Goal: Task Accomplishment & Management: Use online tool/utility

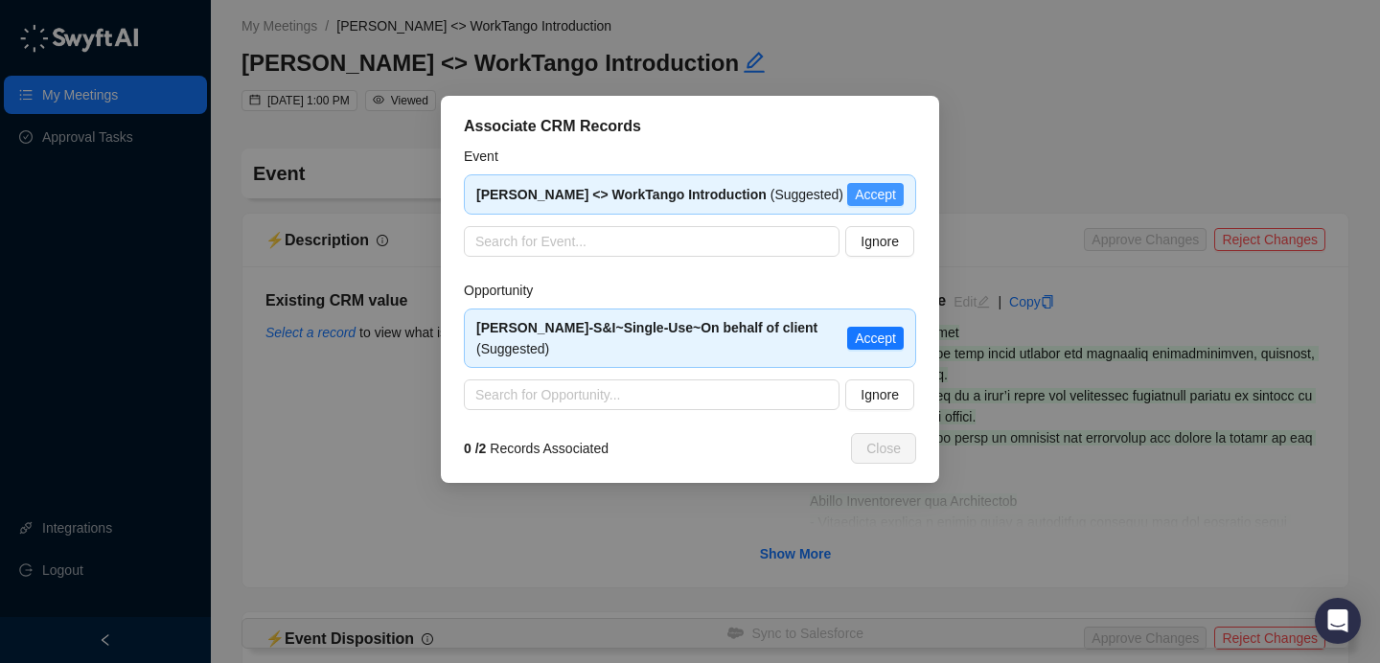
click at [882, 193] on span "Accept" at bounding box center [875, 194] width 41 height 21
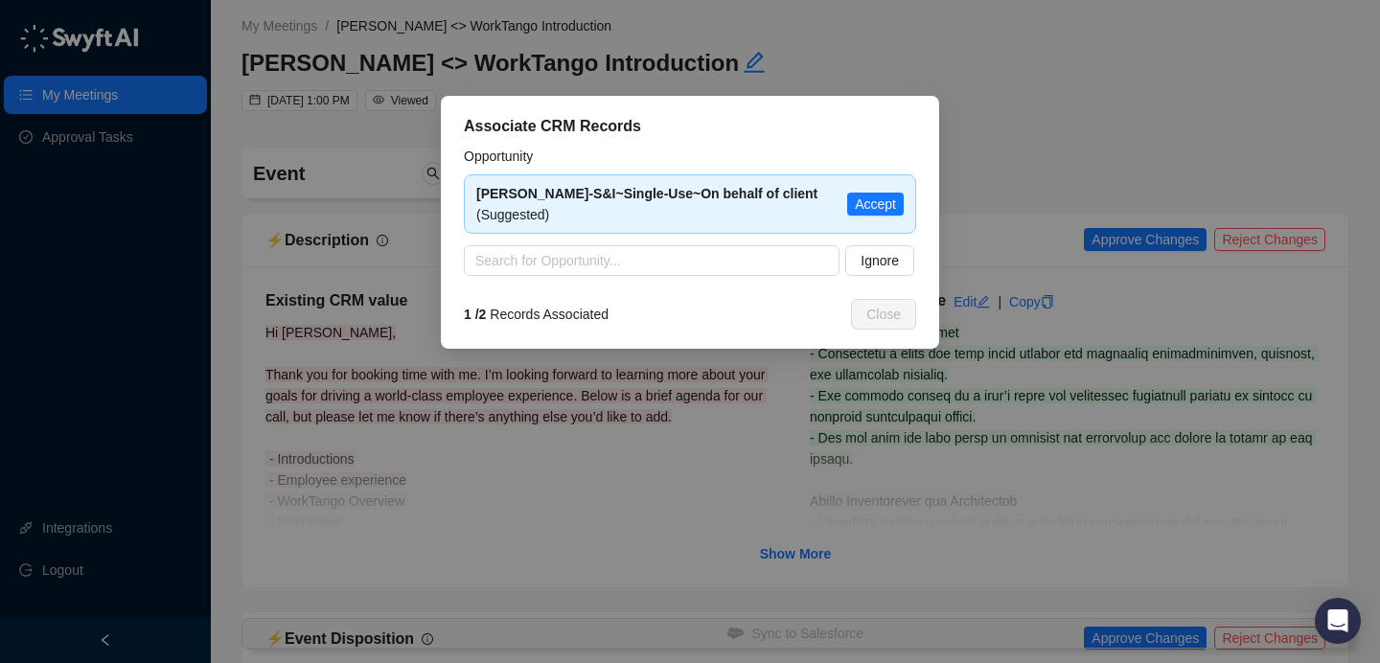
click at [882, 194] on span "Accept" at bounding box center [875, 204] width 41 height 21
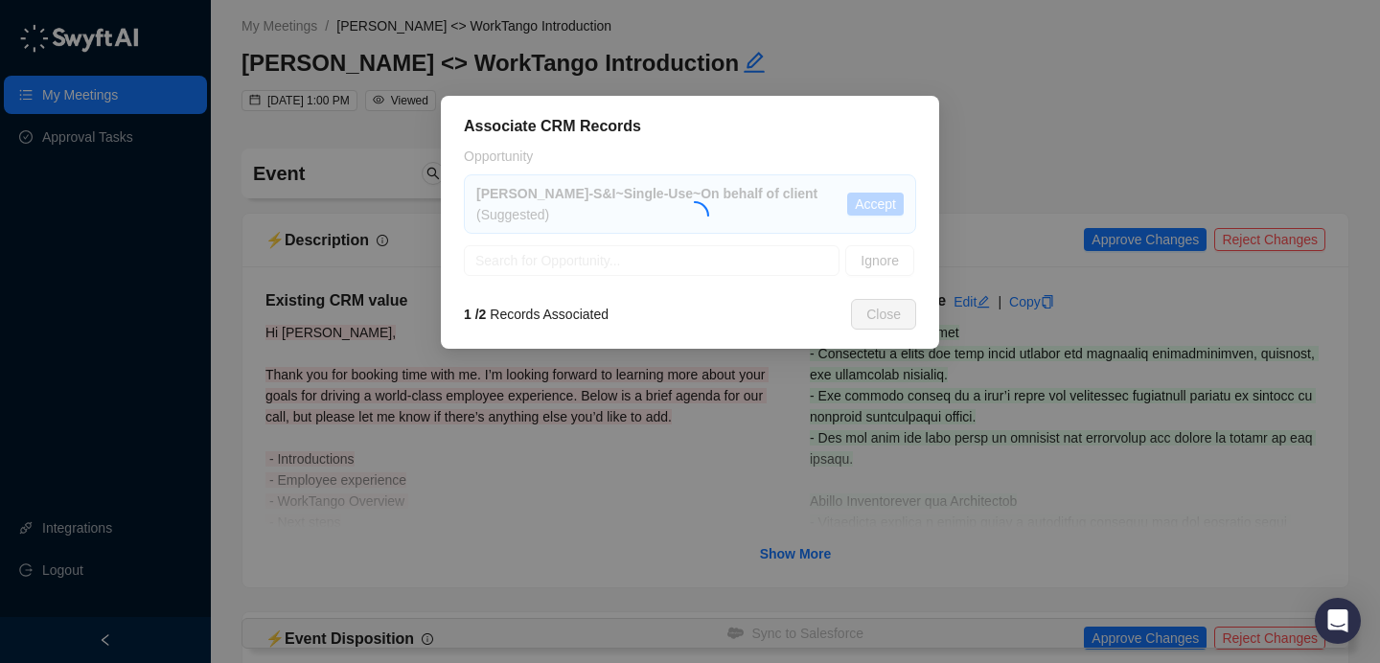
type textarea "**********"
type input "**********"
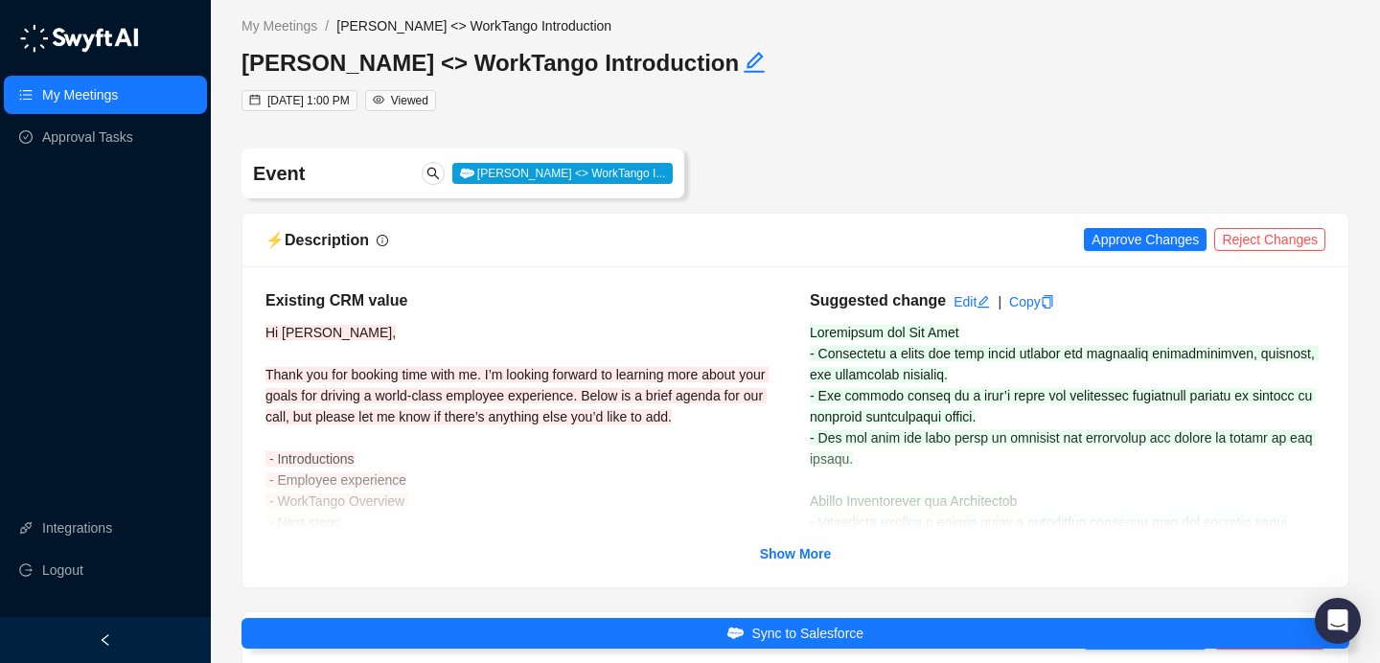
scroll to position [141, 0]
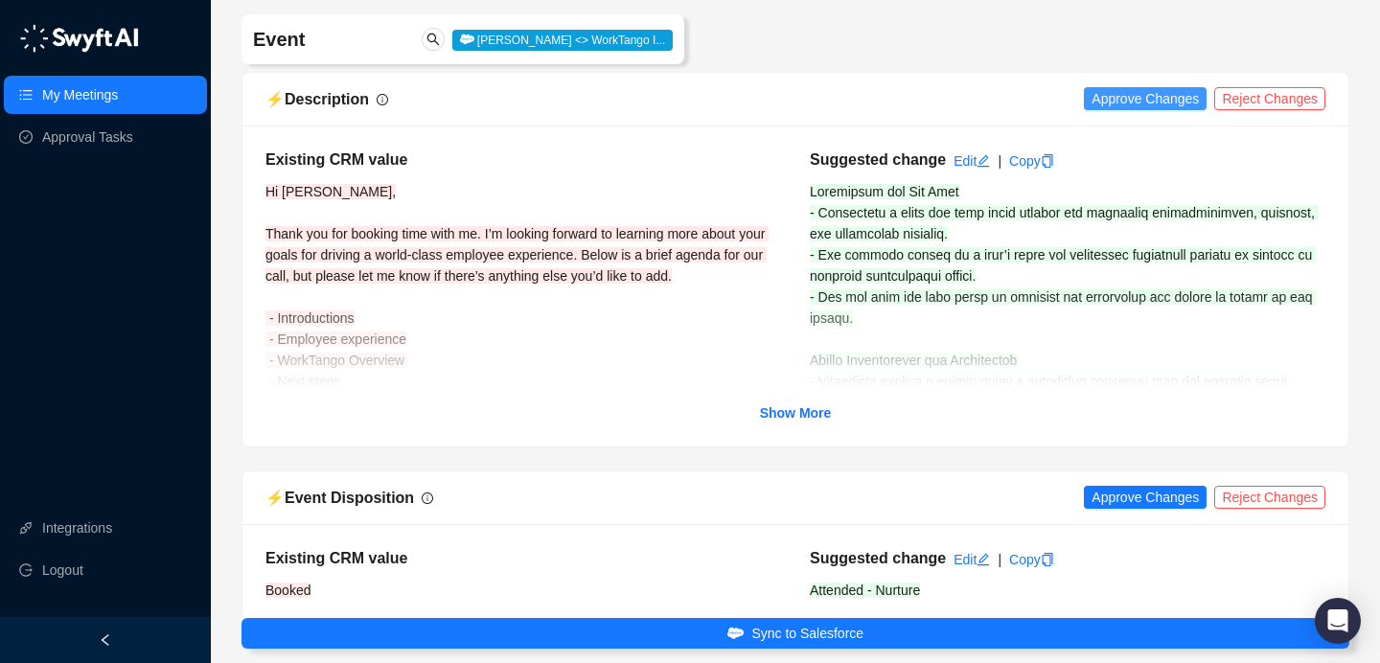
click at [1113, 98] on span "Approve Changes" at bounding box center [1144, 98] width 107 height 21
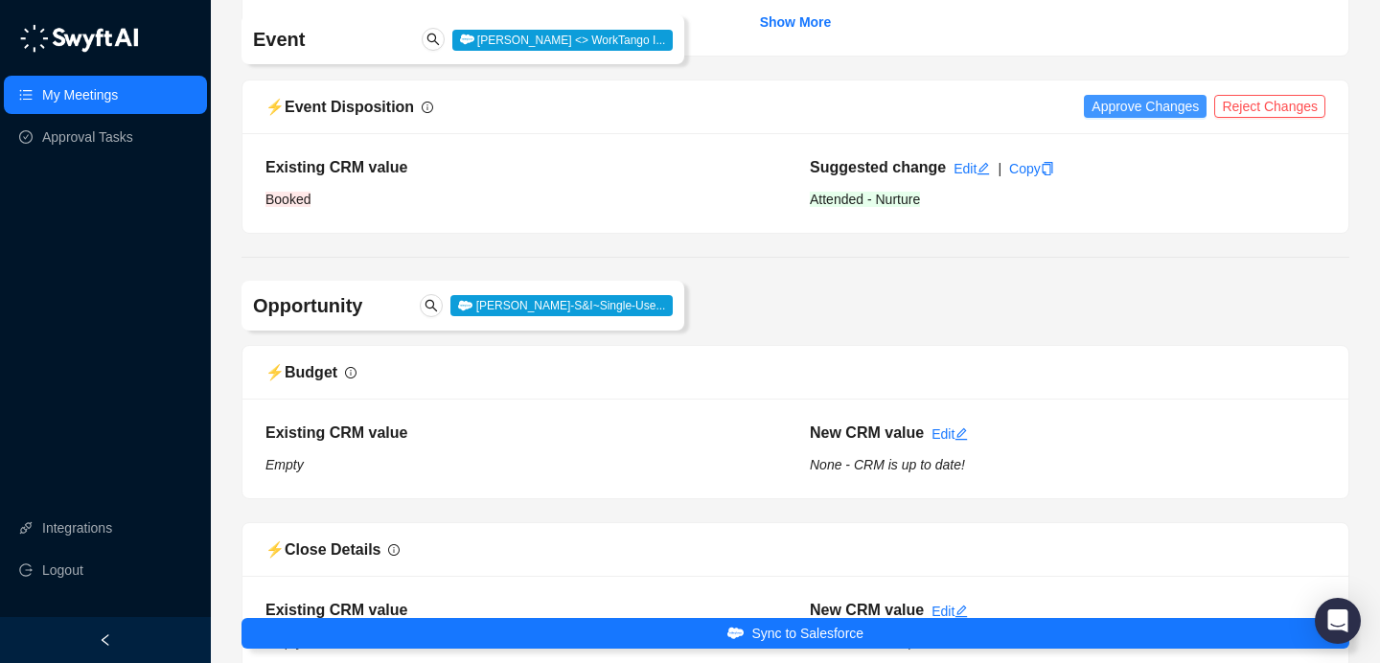
click at [1182, 103] on span "Approve Changes" at bounding box center [1144, 106] width 107 height 21
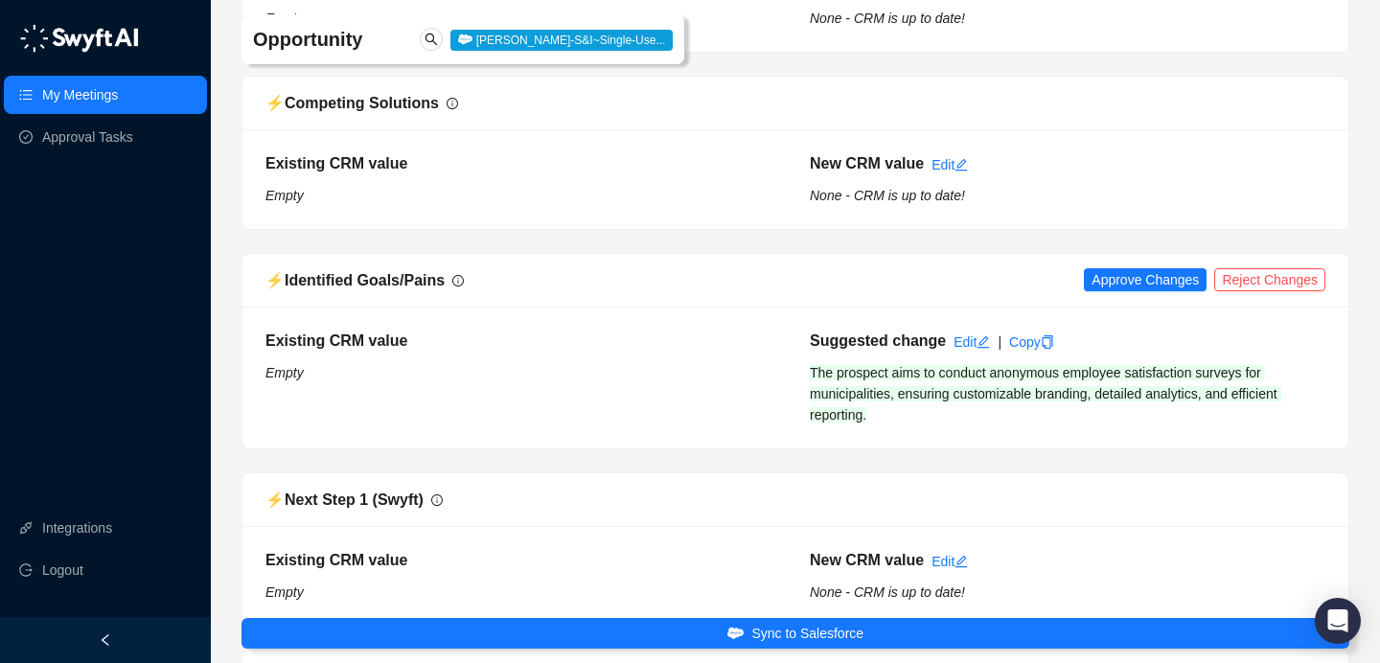
scroll to position [2158, 0]
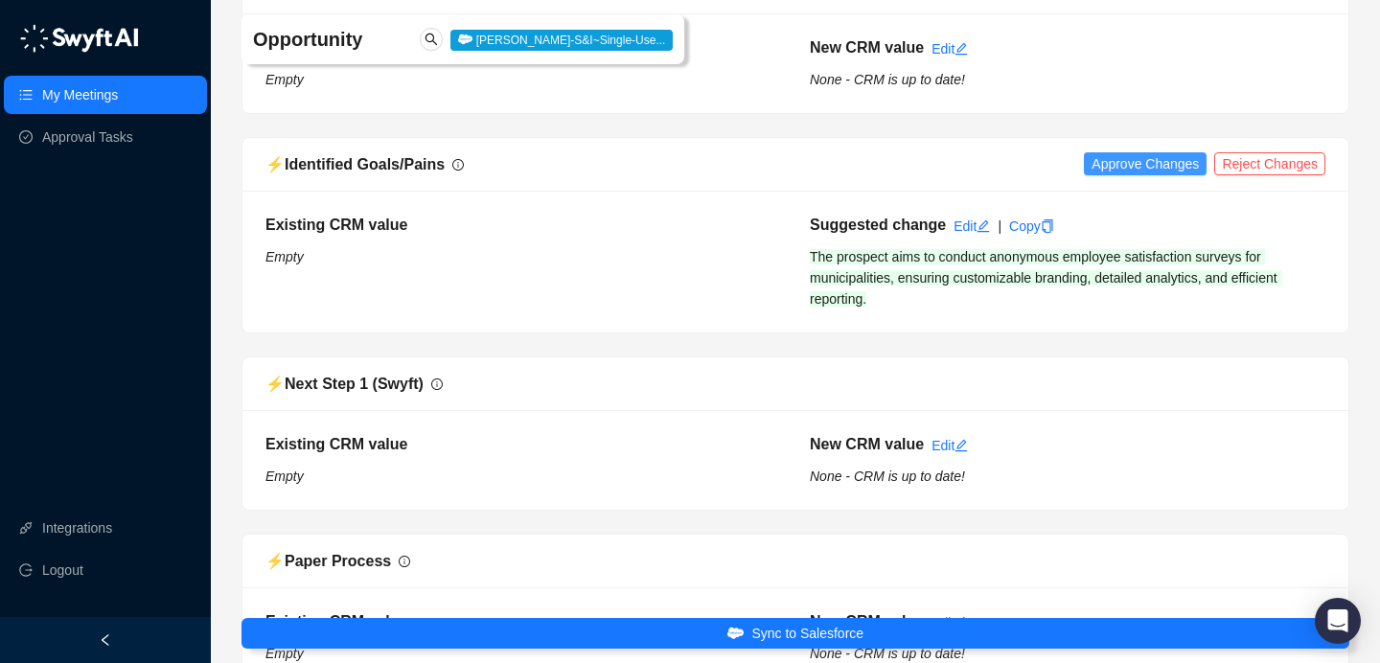
click at [1140, 159] on span "Approve Changes" at bounding box center [1144, 163] width 107 height 21
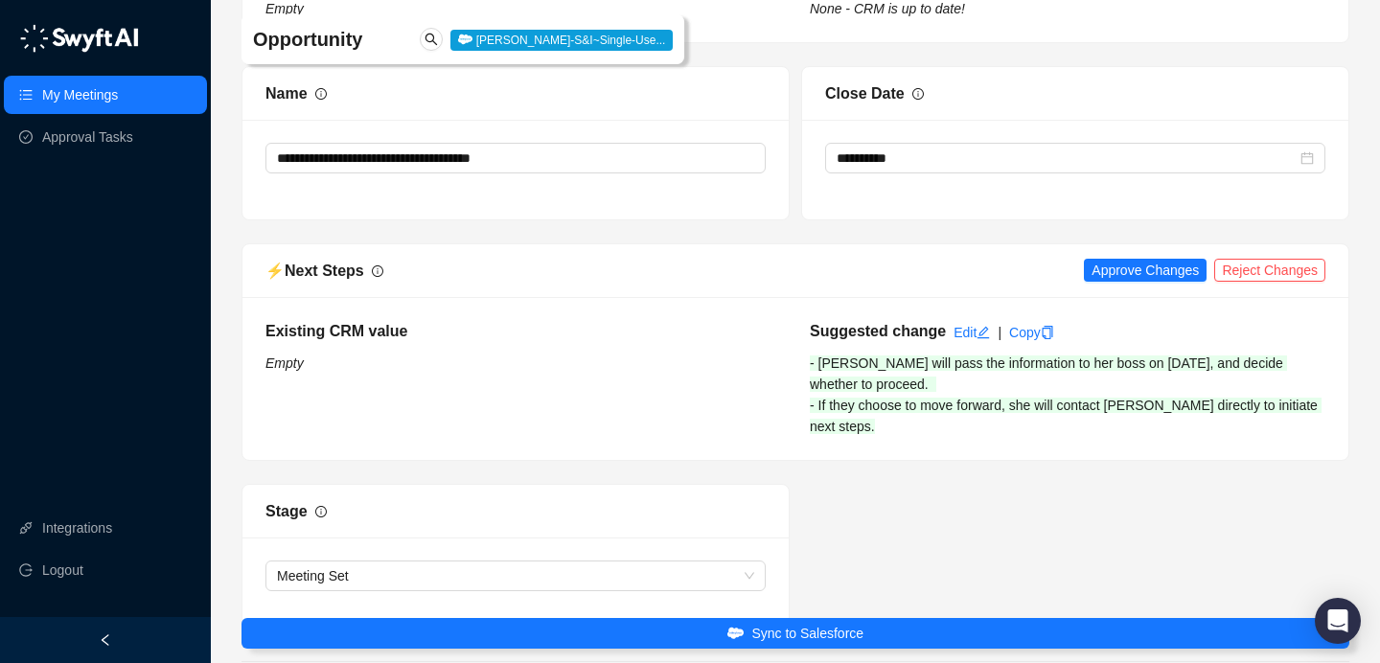
scroll to position [3764, 0]
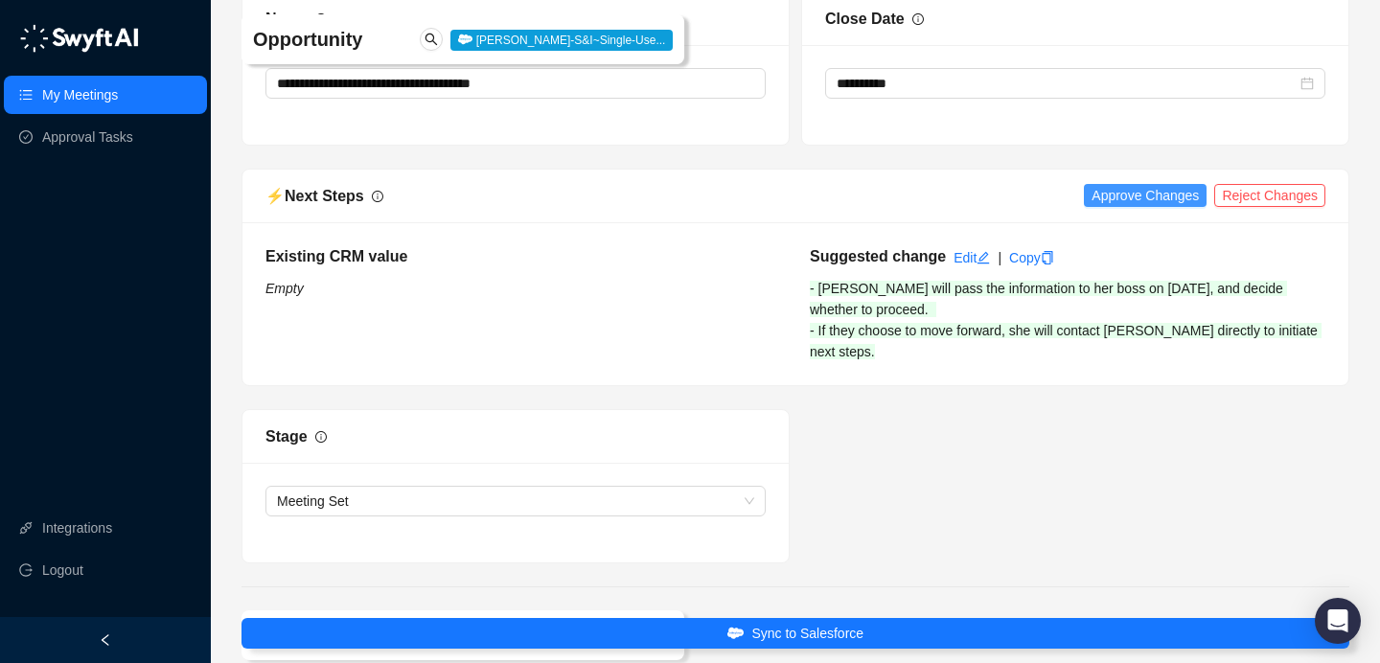
click at [1151, 194] on span "Approve Changes" at bounding box center [1144, 195] width 107 height 21
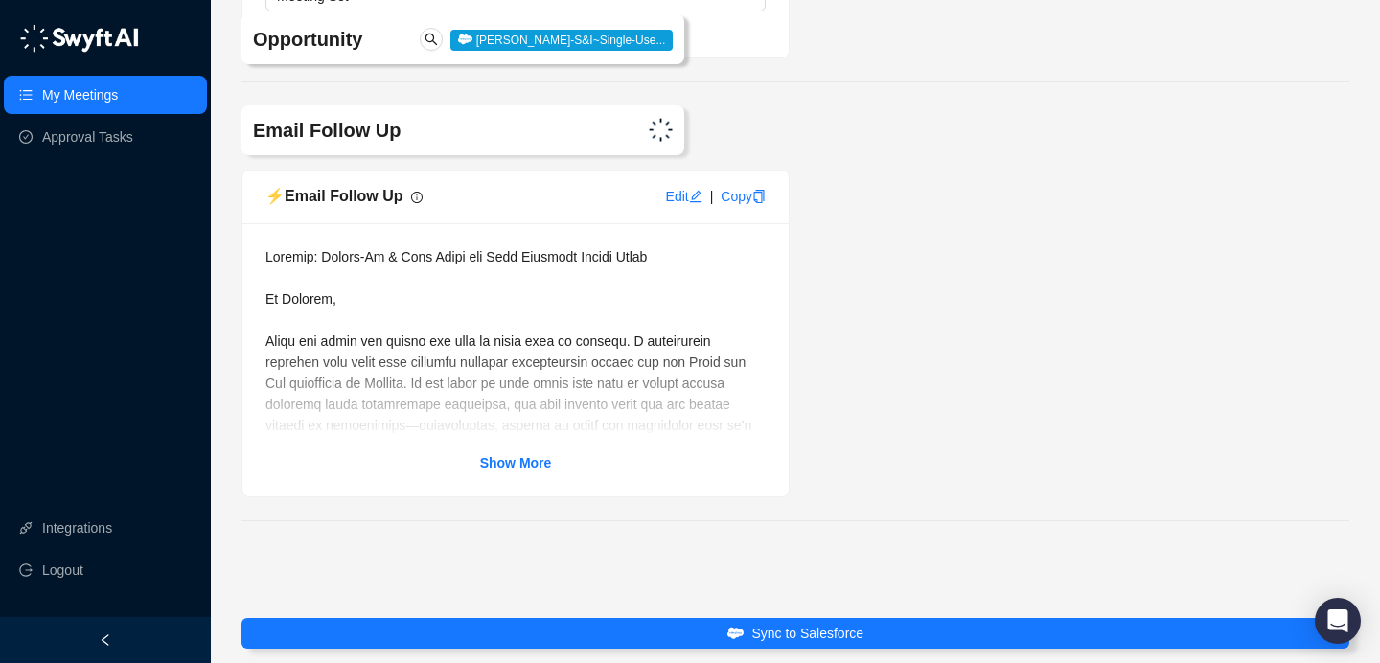
scroll to position [4288, 0]
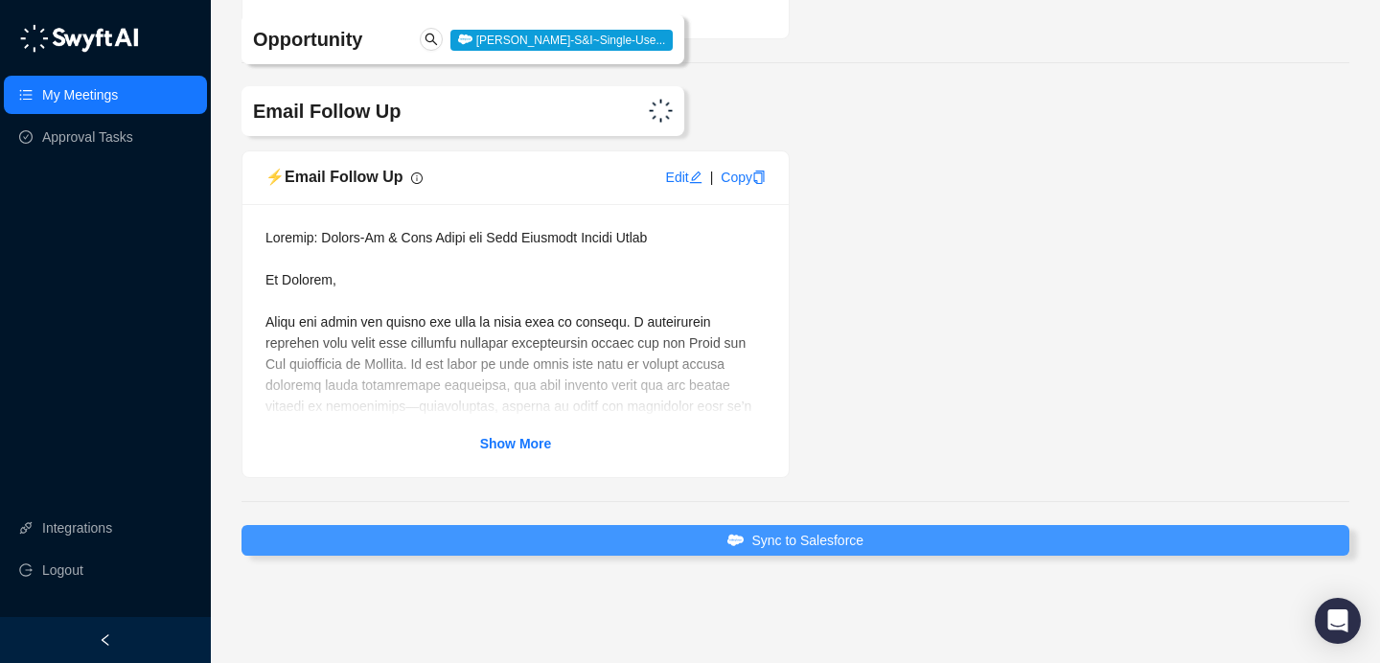
click at [787, 545] on span "Sync to Salesforce" at bounding box center [807, 540] width 112 height 21
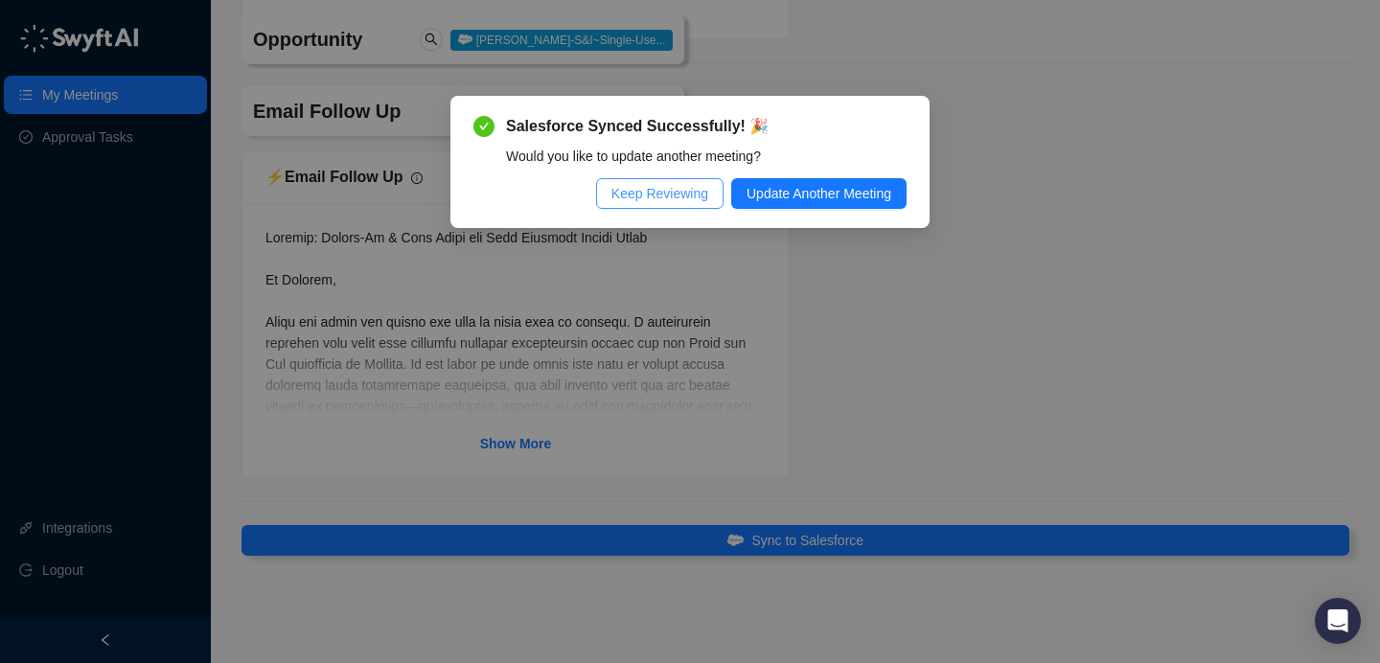
click at [669, 187] on span "Keep Reviewing" at bounding box center [659, 193] width 97 height 21
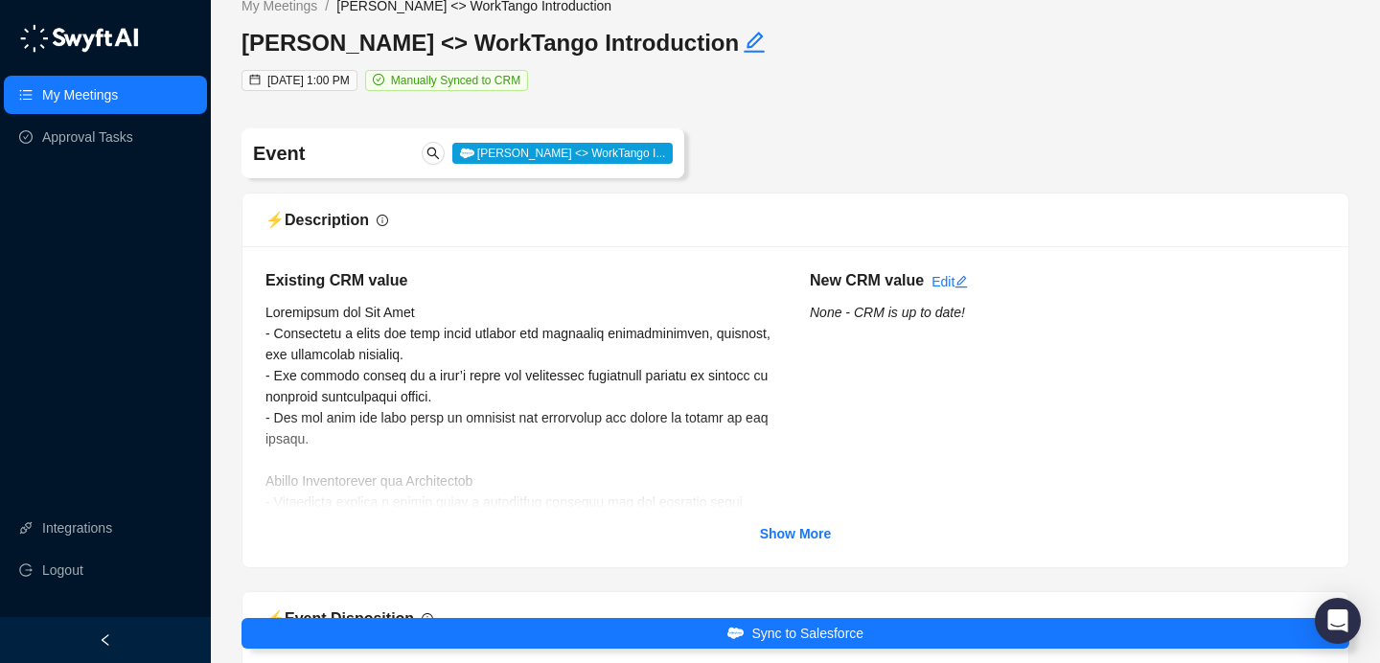
scroll to position [22, 0]
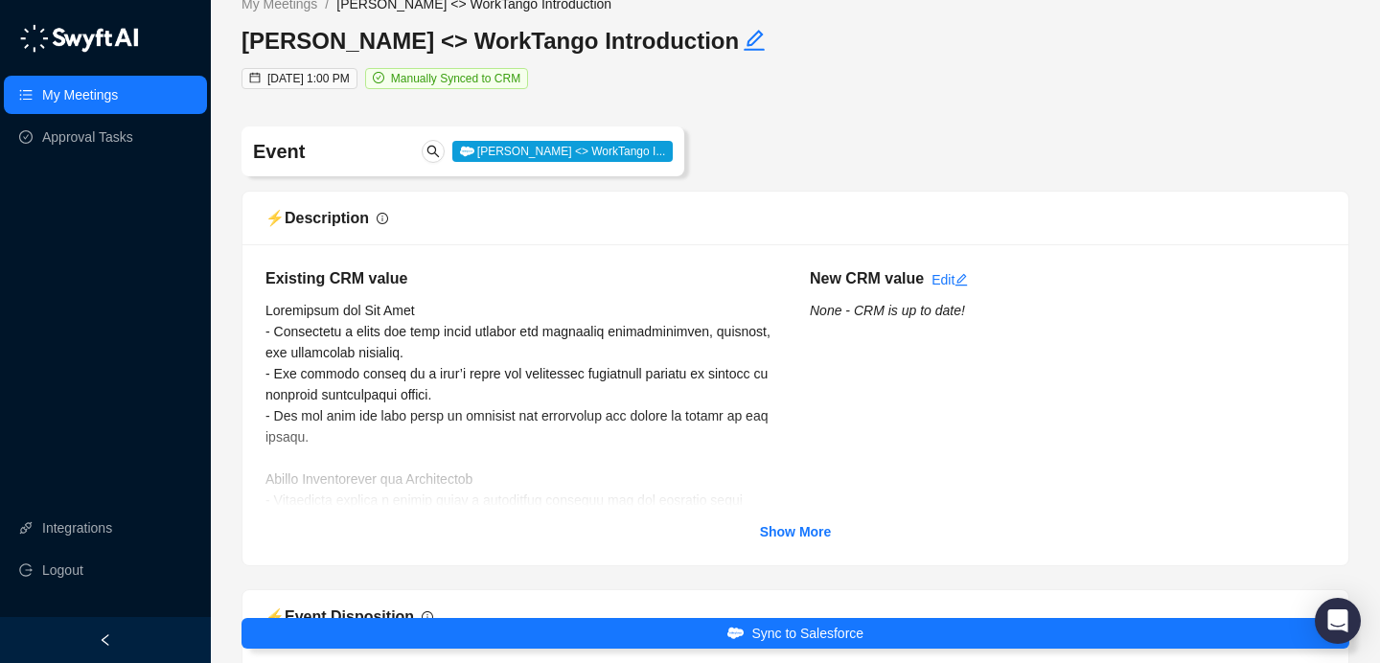
click at [781, 527] on strong "Show More" at bounding box center [796, 531] width 72 height 15
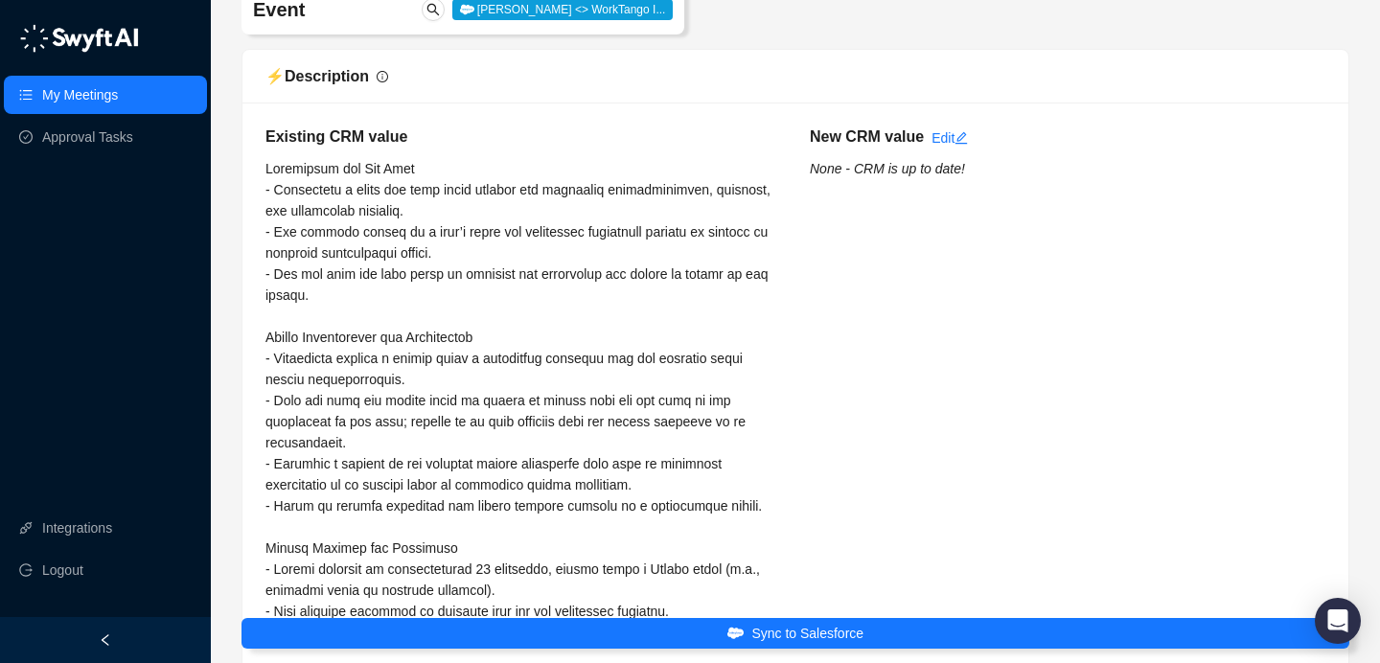
scroll to position [168, 0]
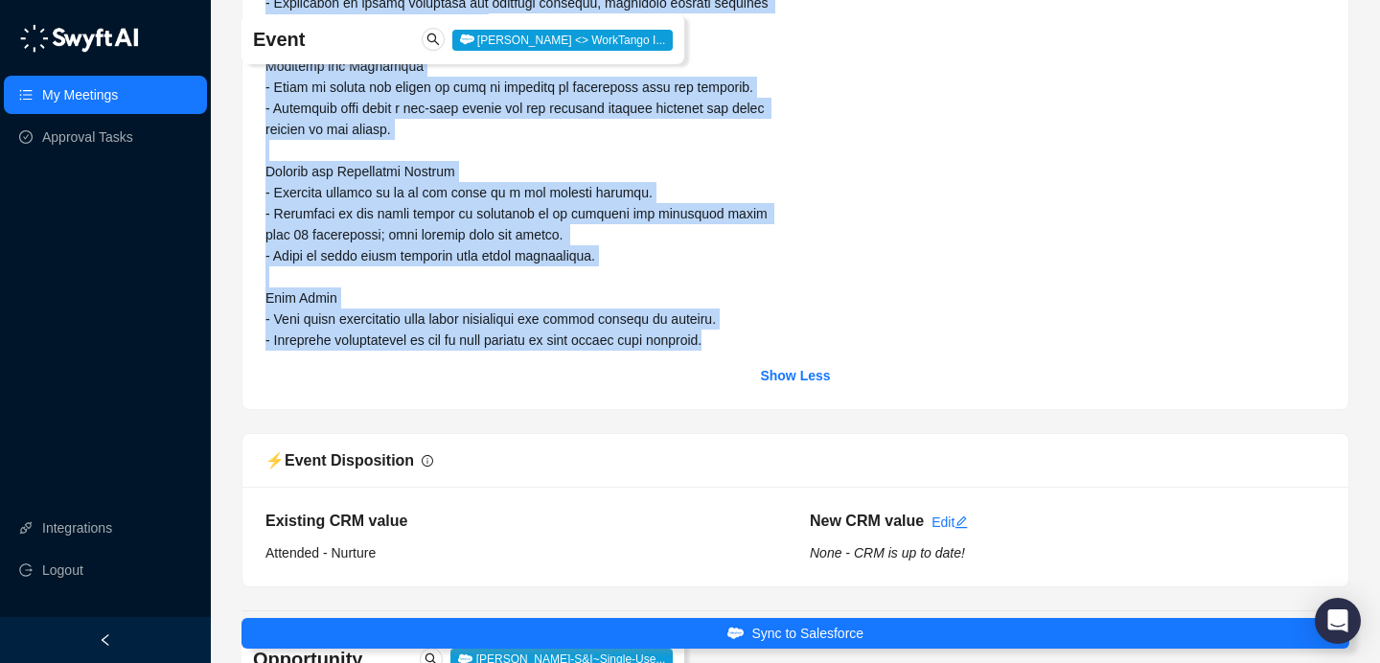
drag, startPoint x: 266, startPoint y: 166, endPoint x: 767, endPoint y: 340, distance: 529.7
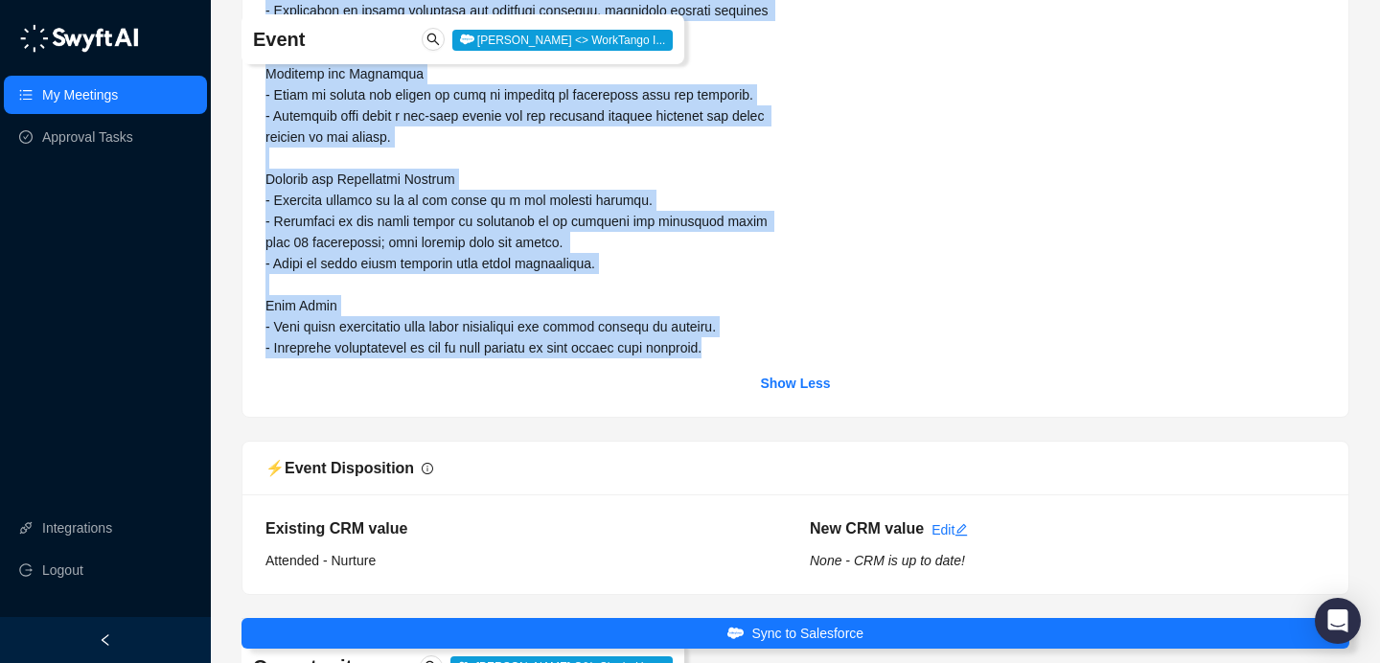
copy span "Loremipsum dol Sit Amet - Consectetu a elits doe temp incid utlabor etd magnaal…"
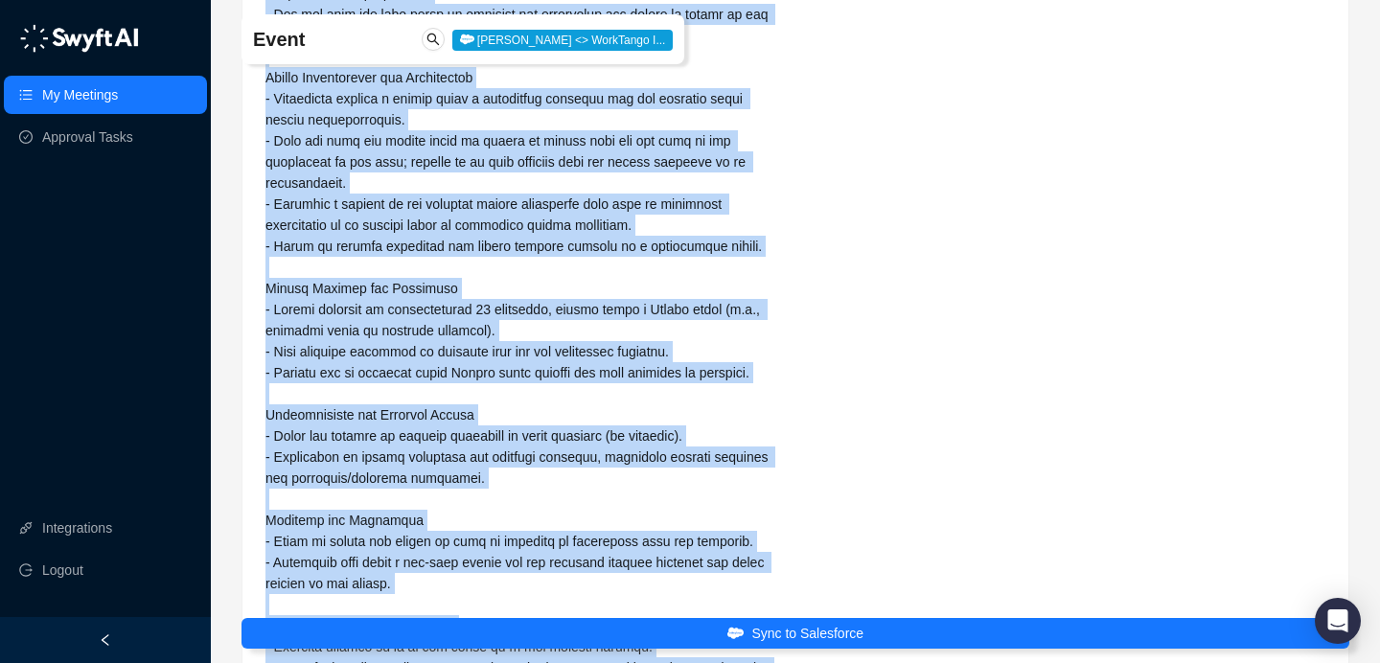
scroll to position [0, 0]
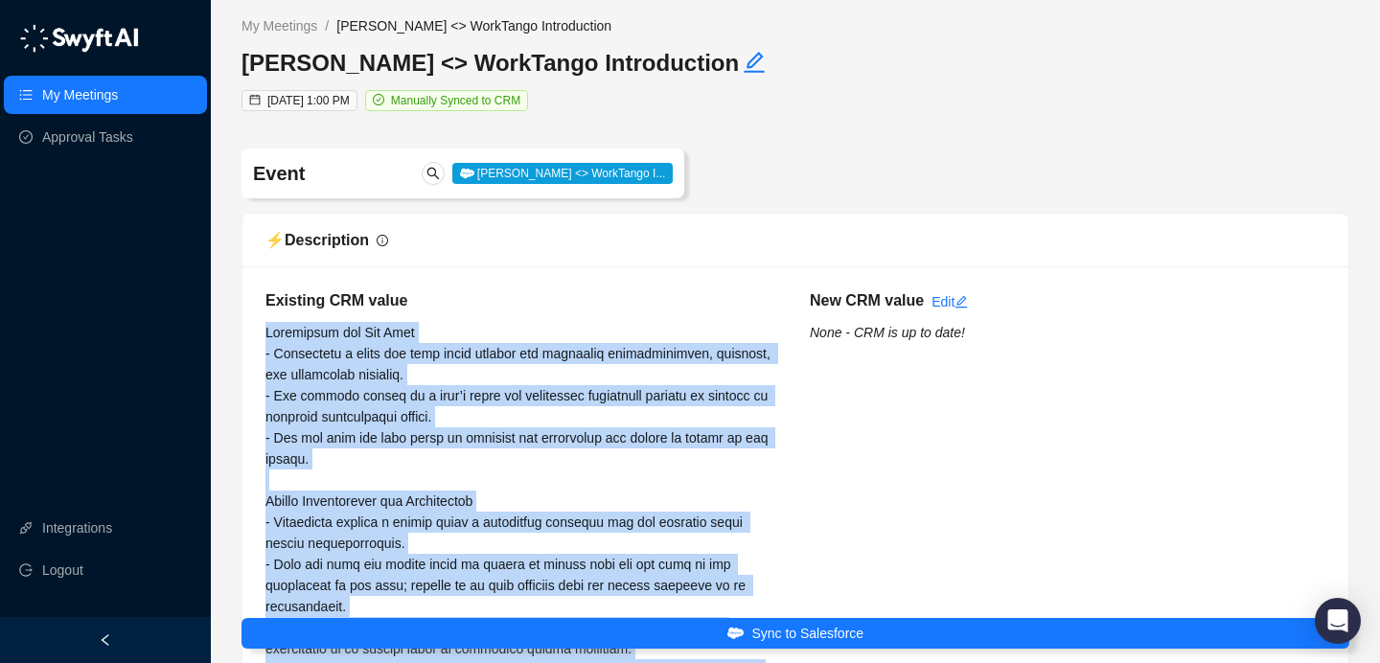
click at [550, 175] on span "[PERSON_NAME] <> WorkTango I..." at bounding box center [562, 173] width 221 height 21
